Goal: Task Accomplishment & Management: Manage account settings

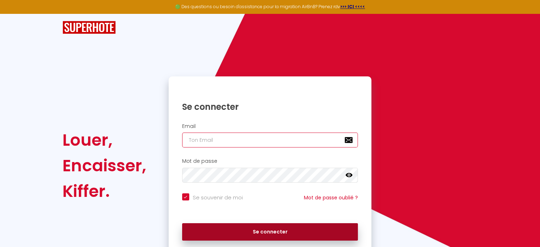
type input "[EMAIL_ADDRESS][DOMAIN_NAME]"
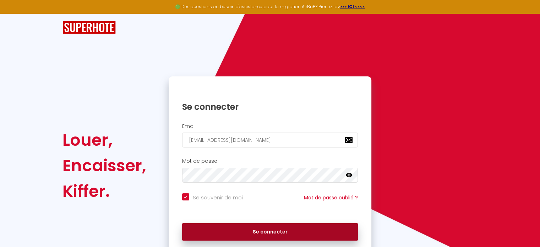
click at [239, 226] on button "Se connecter" at bounding box center [270, 232] width 176 height 18
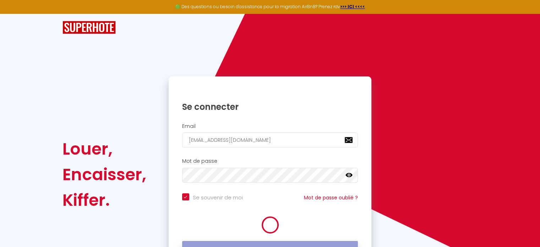
checkbox input "true"
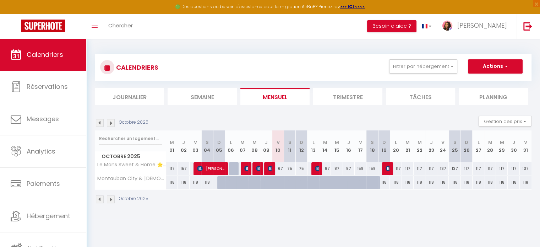
click at [280, 166] on div "67" at bounding box center [278, 168] width 12 height 13
type input "67"
type input "Ven 10 Octobre 2025"
type input "Sam 11 Octobre 2025"
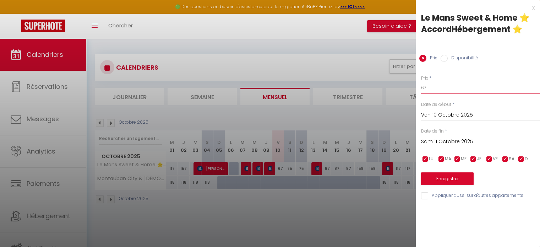
click at [423, 86] on input "67" at bounding box center [480, 87] width 119 height 13
type input "65"
click at [438, 178] on button "Enregistrer" at bounding box center [447, 178] width 52 height 13
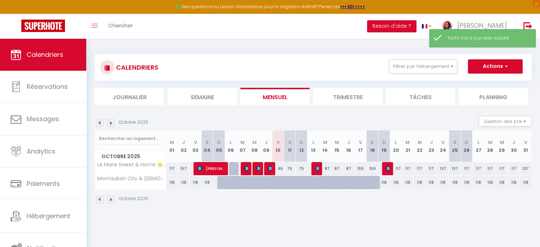
click at [314, 31] on div "Toggle menubar Chercher BUTTON Besoin d'aide ? [PERSON_NAME] Équipe" at bounding box center [292, 26] width 483 height 25
